Goal: Transaction & Acquisition: Download file/media

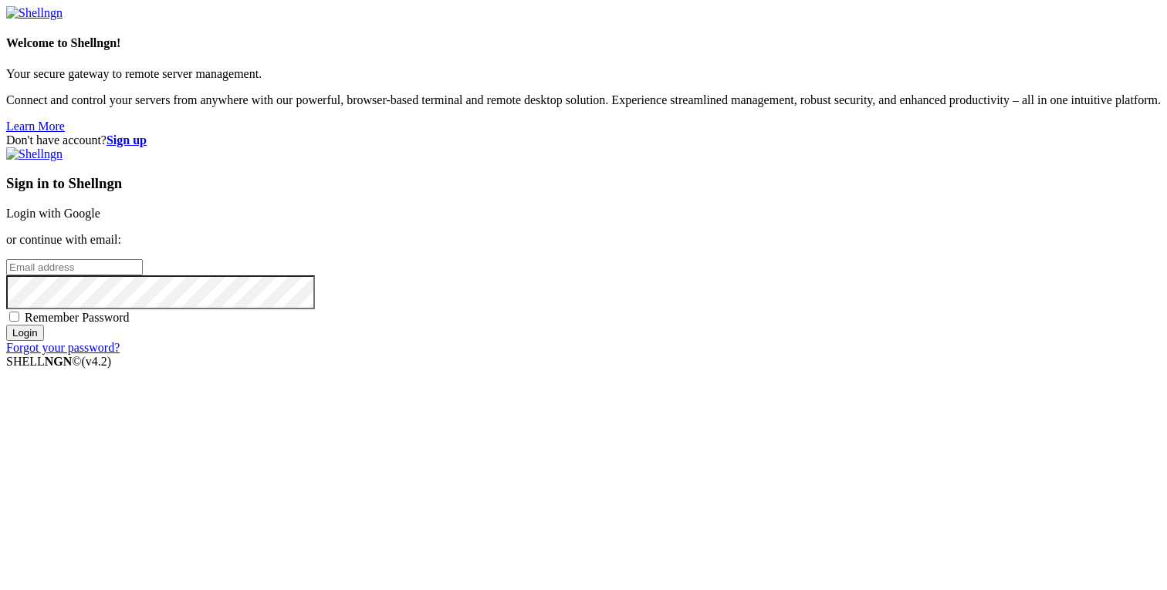
click at [143, 276] on input "email" at bounding box center [74, 267] width 137 height 16
click at [130, 324] on span "Remember Password" at bounding box center [77, 317] width 105 height 13
click at [19, 322] on input "Remember Password" at bounding box center [14, 317] width 10 height 10
checkbox input "true"
click at [143, 276] on input "email" at bounding box center [74, 267] width 137 height 16
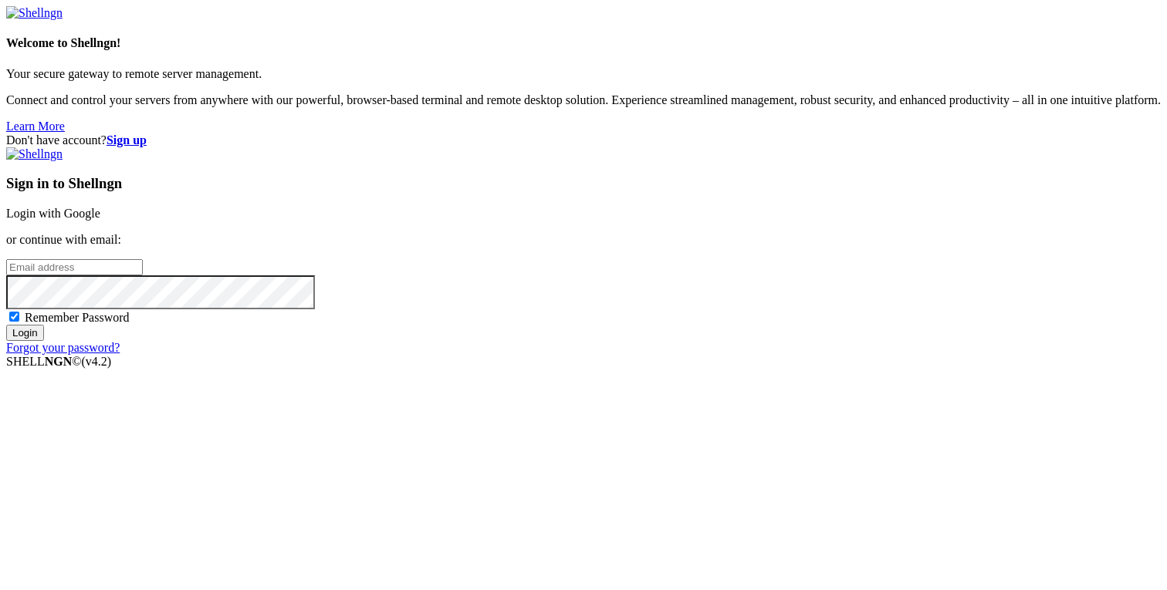
type input "[PERSON_NAME][EMAIL_ADDRESS][DOMAIN_NAME]"
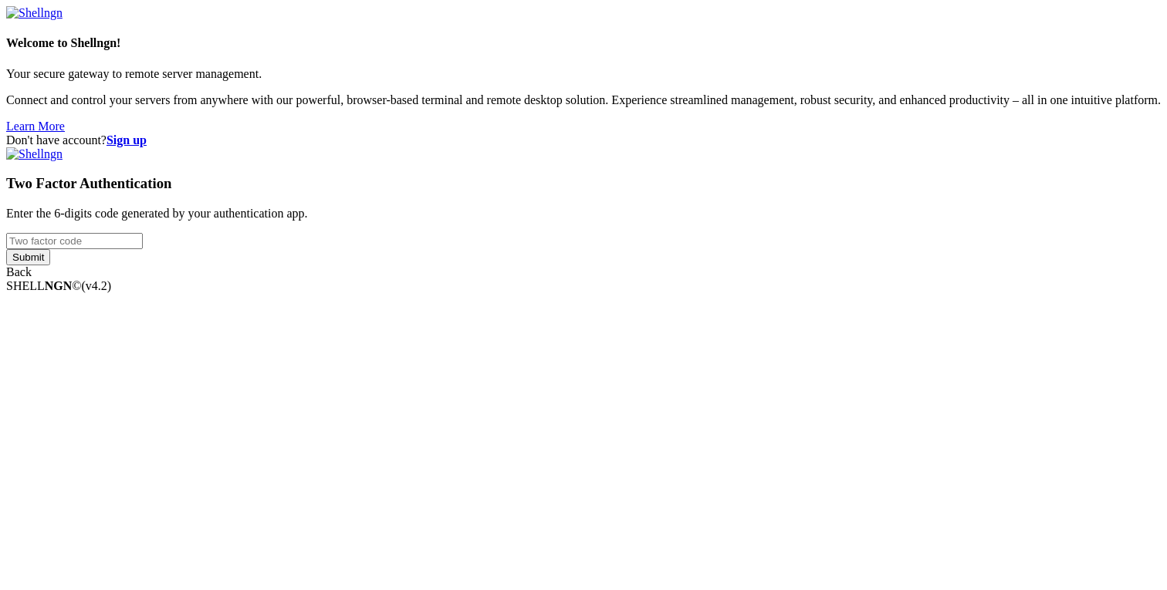
type input "963215"
click at [677, 279] on div "Welcome to Shellngn! Your secure gateway to remote server management. Connect a…" at bounding box center [583, 142] width 1155 height 273
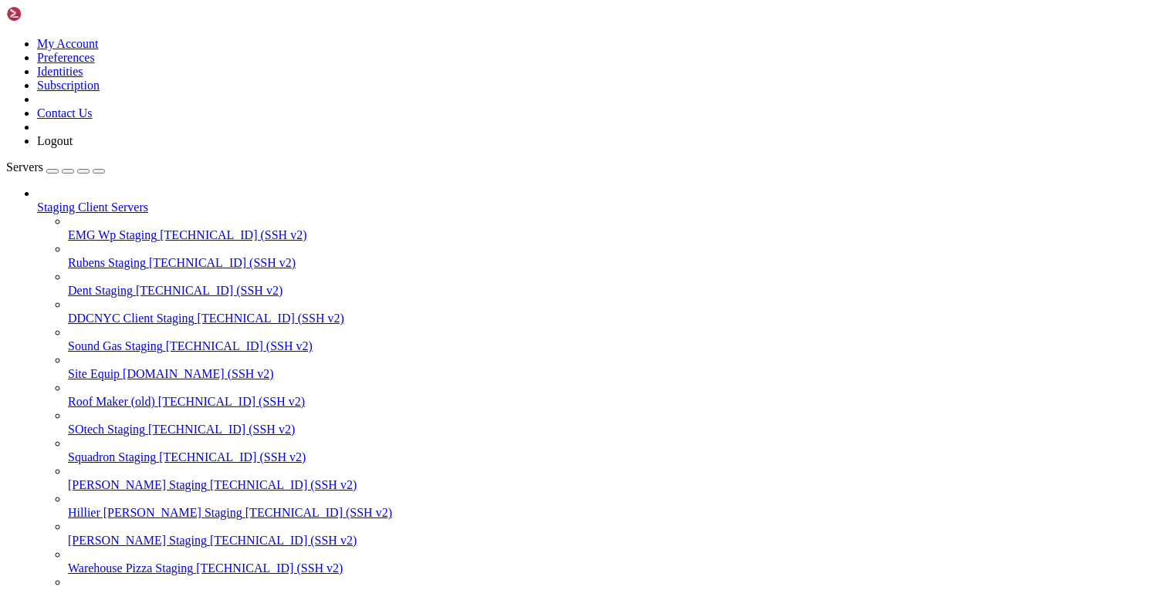
click at [90, 169] on button "button" at bounding box center [83, 171] width 12 height 5
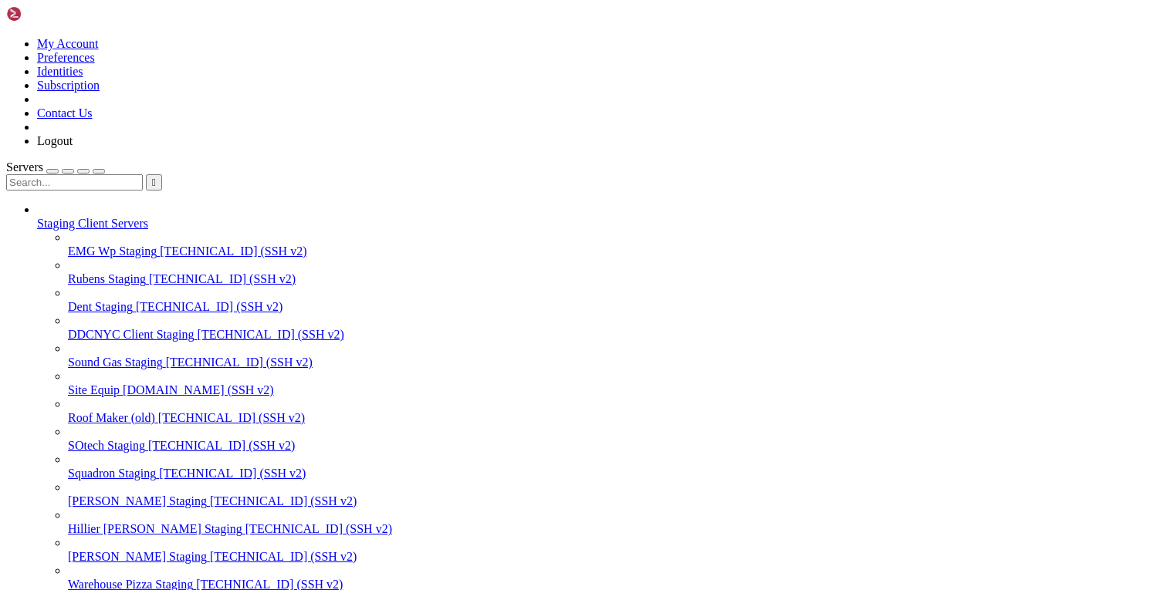
click at [115, 174] on input "text" at bounding box center [74, 182] width 137 height 16
type input "ceet"
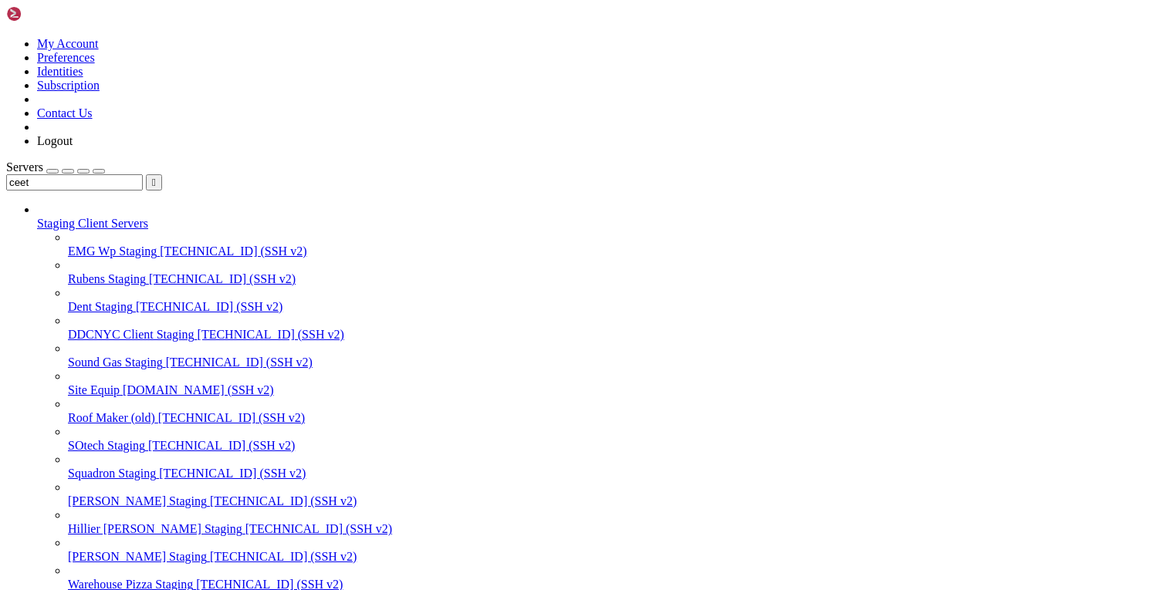
drag, startPoint x: 125, startPoint y: 2378, endPoint x: 464, endPoint y: 2388, distance: 339.0
copy span "wp-content/themes/ceetak/resources/functions.php"
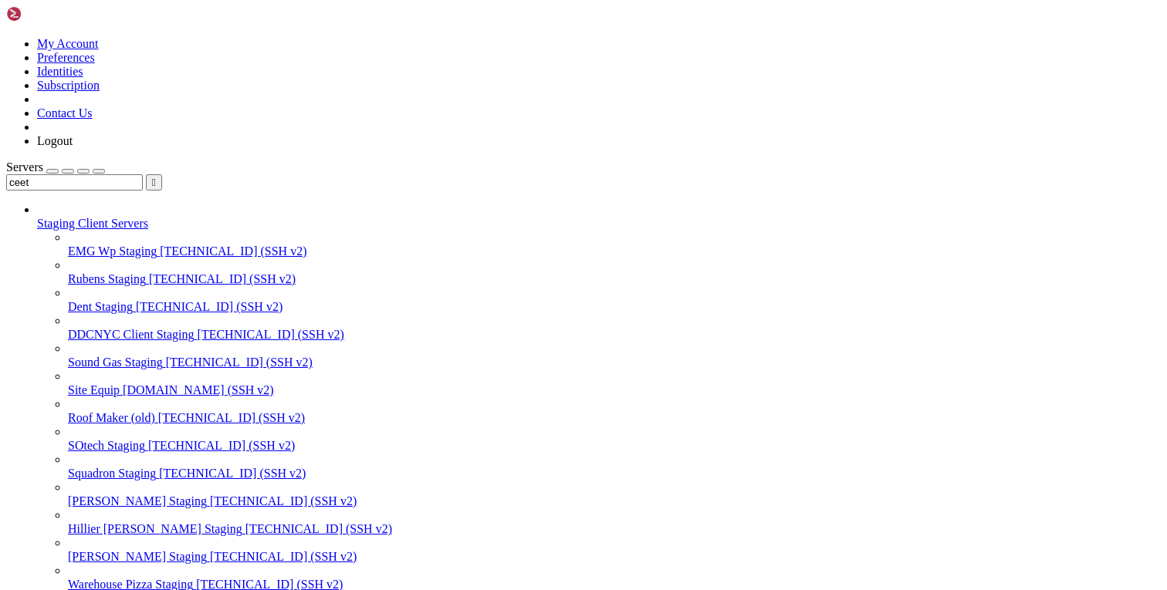
scroll to position [798, 0]
drag, startPoint x: 133, startPoint y: 2041, endPoint x: 492, endPoint y: 2048, distance: 359.7
copy span "wp-content/themes/ceetak/resources/functions.php"
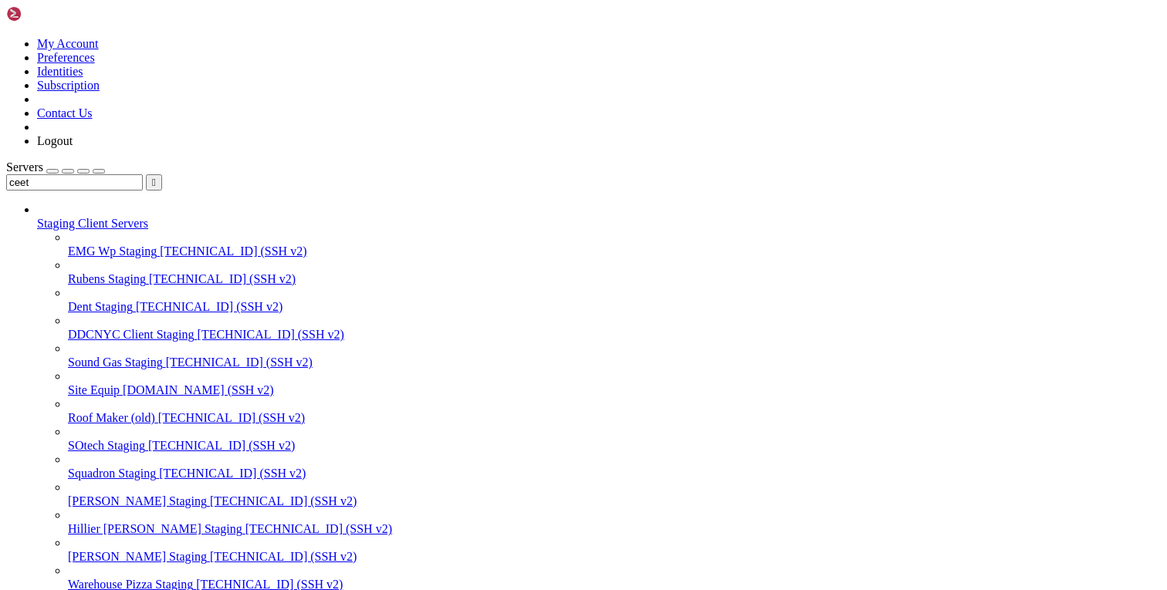
paste input "wp-content/themes/ceetak/resources/functions.php"
paste input "/var/www/html"
type input "/var/www/html/wp-content/themes/ceetak/resources/functions.php"
click at [108, 174] on input "ceet" at bounding box center [74, 182] width 137 height 16
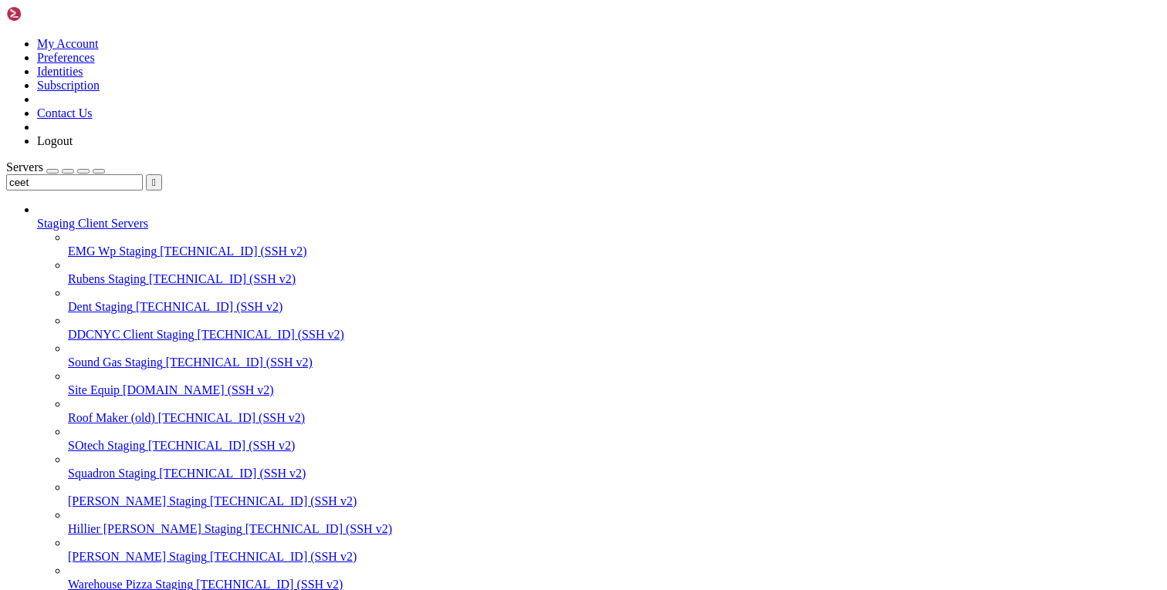
click at [108, 174] on input "ceet" at bounding box center [74, 182] width 137 height 16
type input "hill"
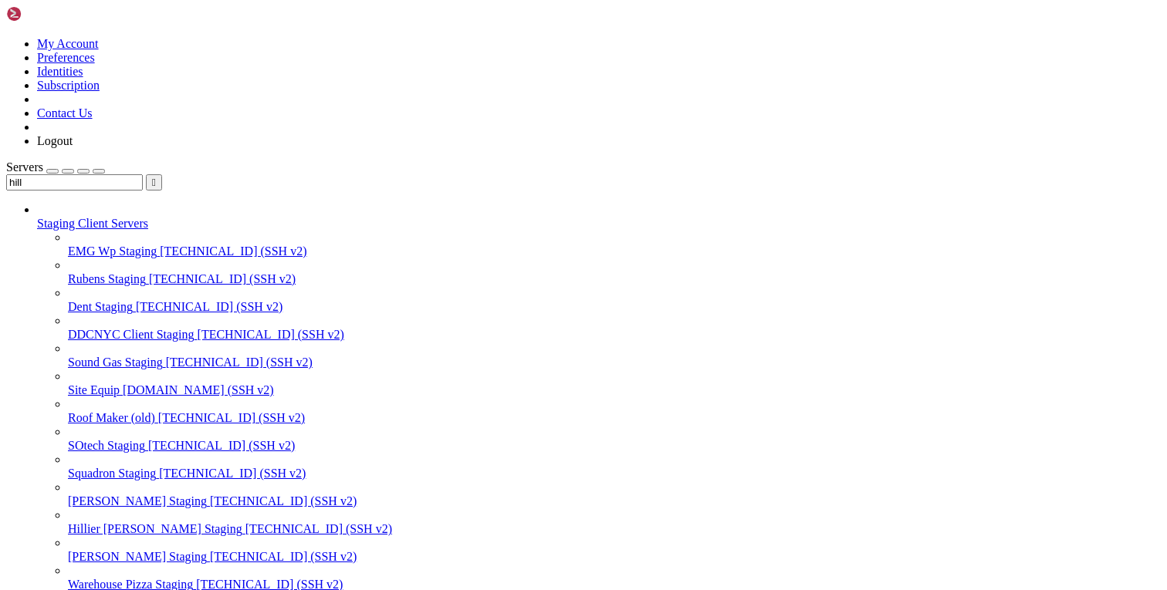
paste input "var/www/html"
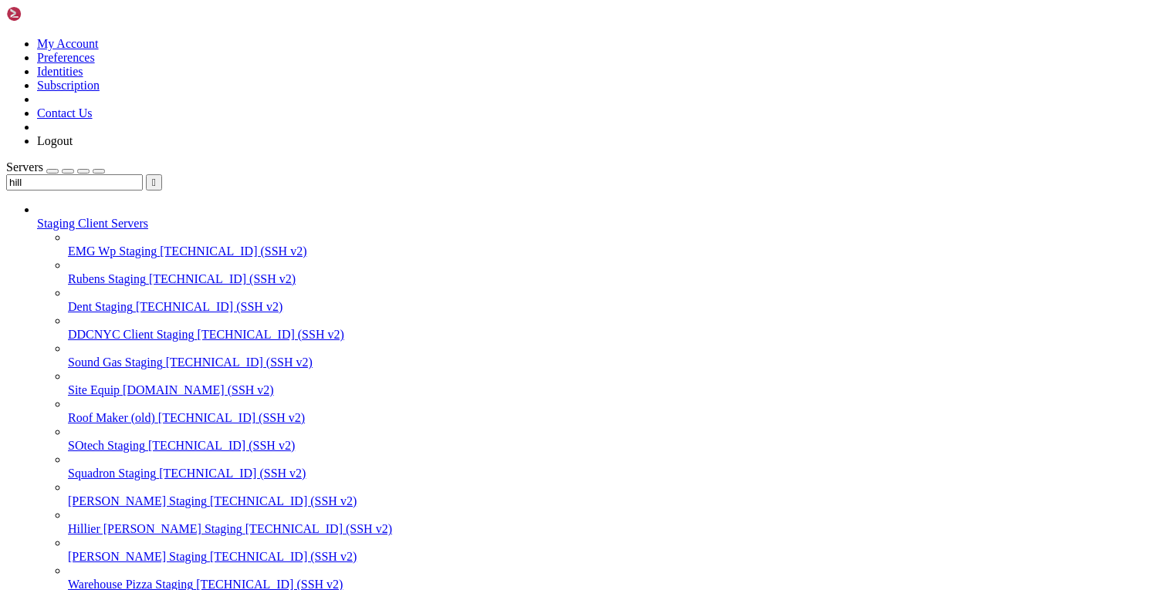
type input "/var/www/html"
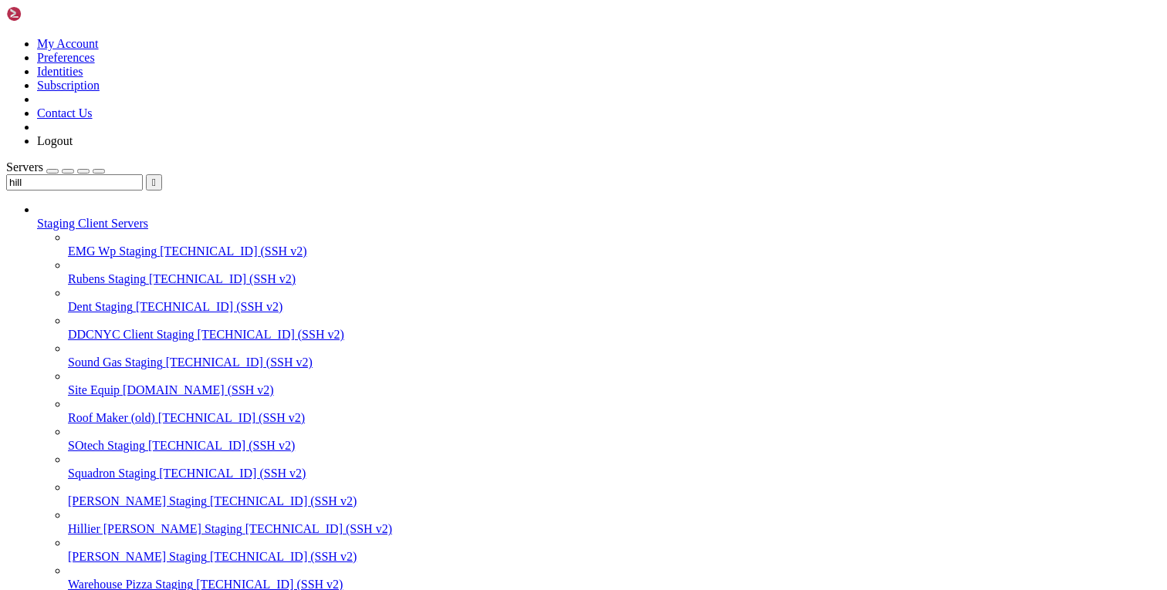
type input "/var/www/html/wp-content/themes/ceetak/resources/"
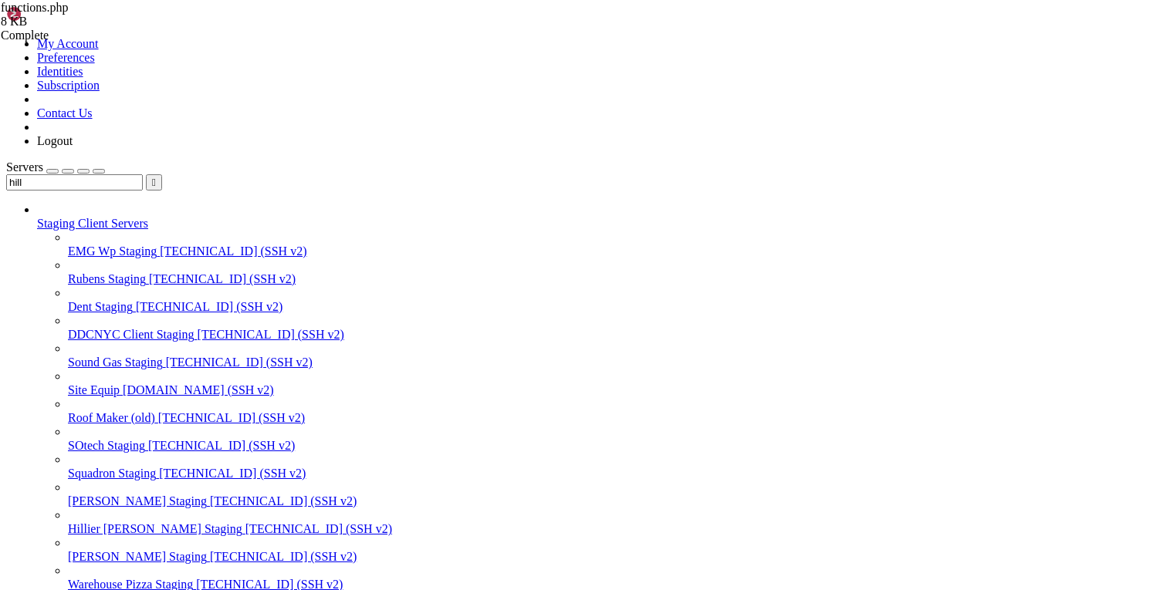
drag, startPoint x: 133, startPoint y: 2457, endPoint x: 466, endPoint y: 2457, distance: 333.4
